Goal: Task Accomplishment & Management: Use online tool/utility

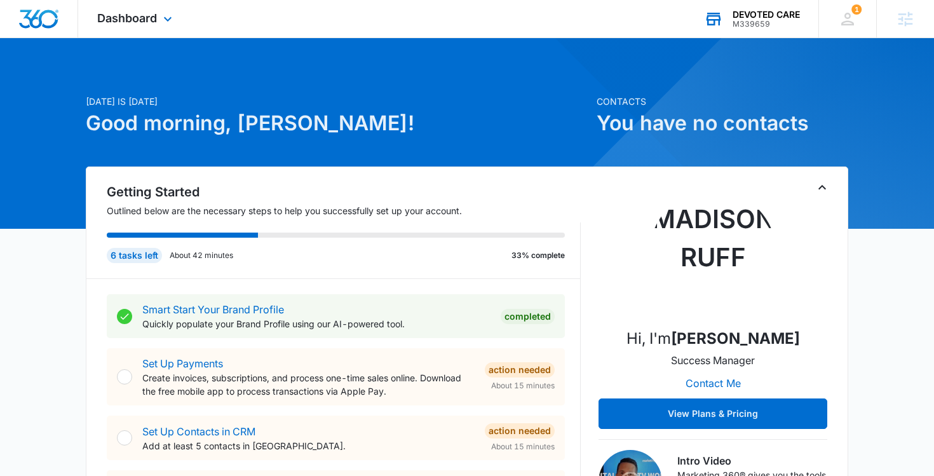
click at [760, 20] on div "M339659" at bounding box center [766, 24] width 67 height 9
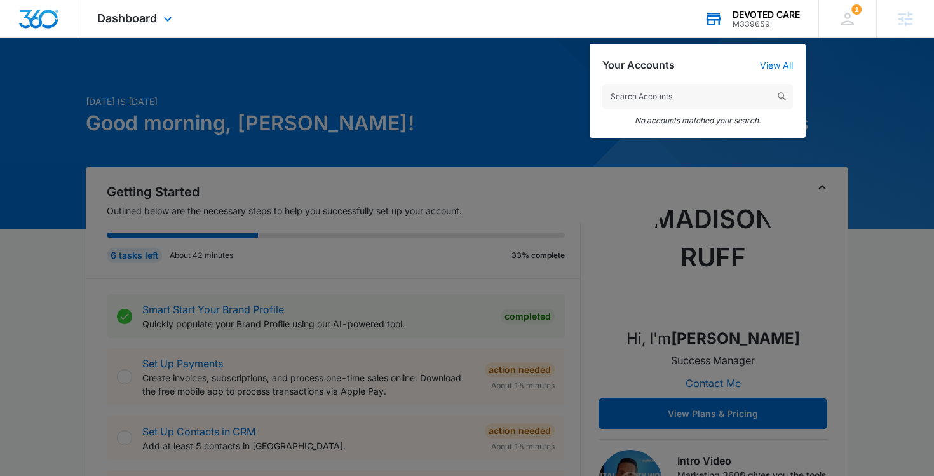
click at [662, 100] on input "text" at bounding box center [698, 96] width 191 height 25
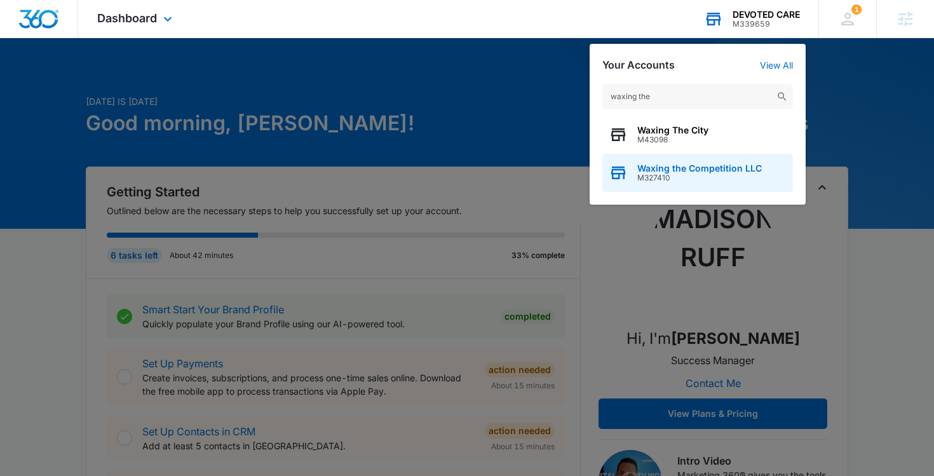
type input "waxing the"
click at [676, 172] on span "Waxing the Competition LLC" at bounding box center [700, 168] width 125 height 10
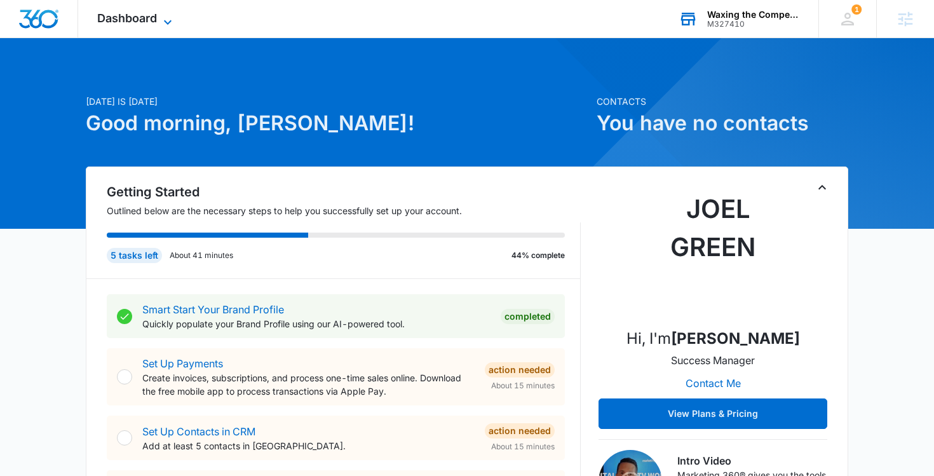
click at [143, 20] on span "Dashboard" at bounding box center [127, 17] width 60 height 13
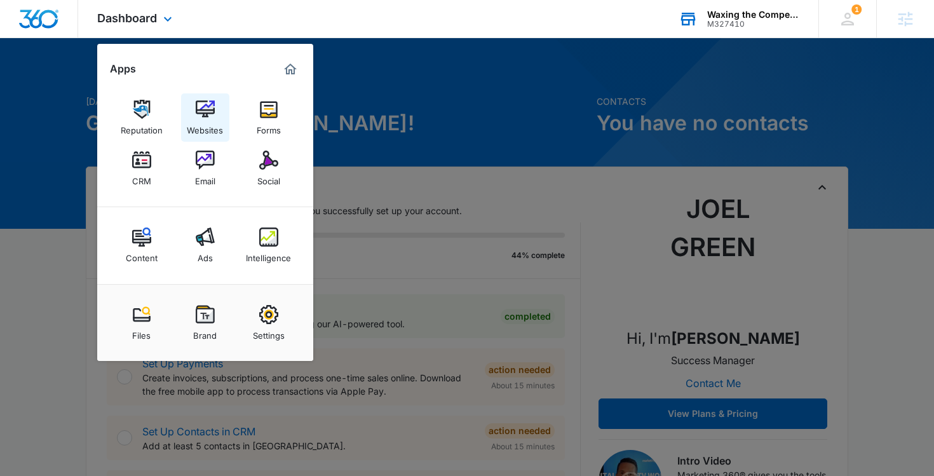
click at [212, 111] on img at bounding box center [205, 109] width 19 height 19
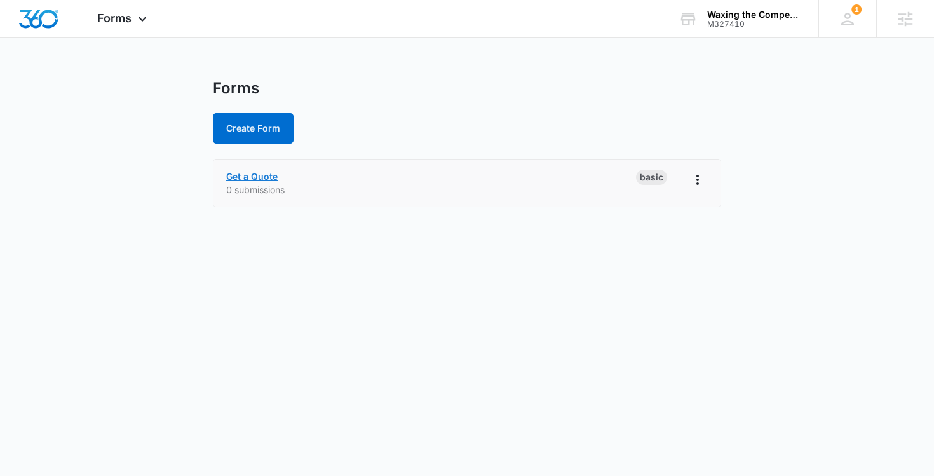
click at [259, 176] on link "Get a Quote" at bounding box center [251, 176] width 51 height 11
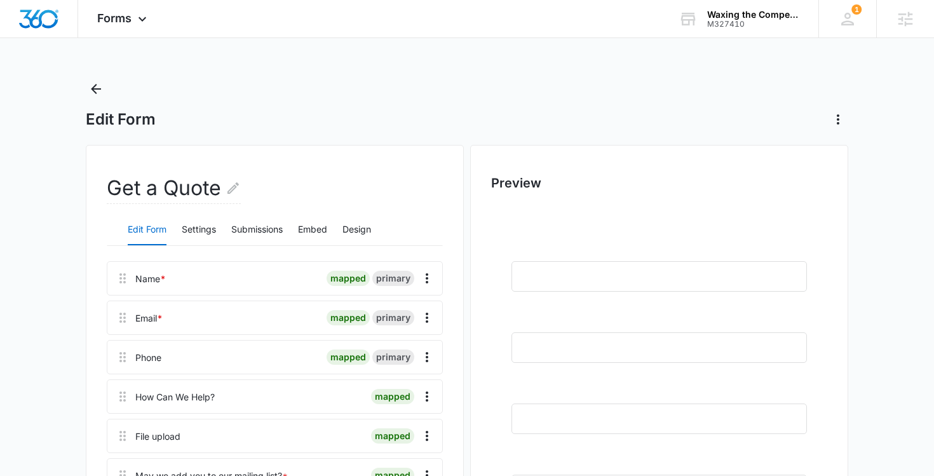
click at [129, 28] on div "Forms Apps Reputation Websites Forms CRM Email Social Content Ads Intelligence …" at bounding box center [123, 19] width 91 height 38
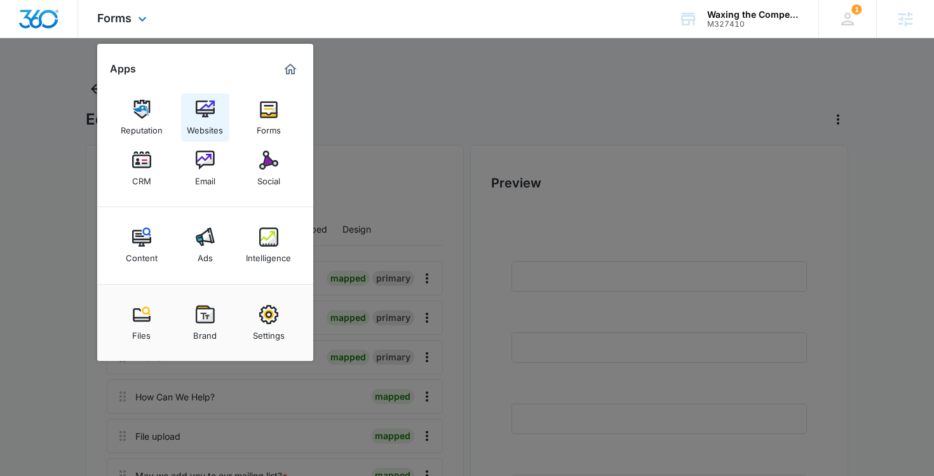
click at [208, 114] on img at bounding box center [205, 109] width 19 height 19
